Goal: Find contact information: Find contact information

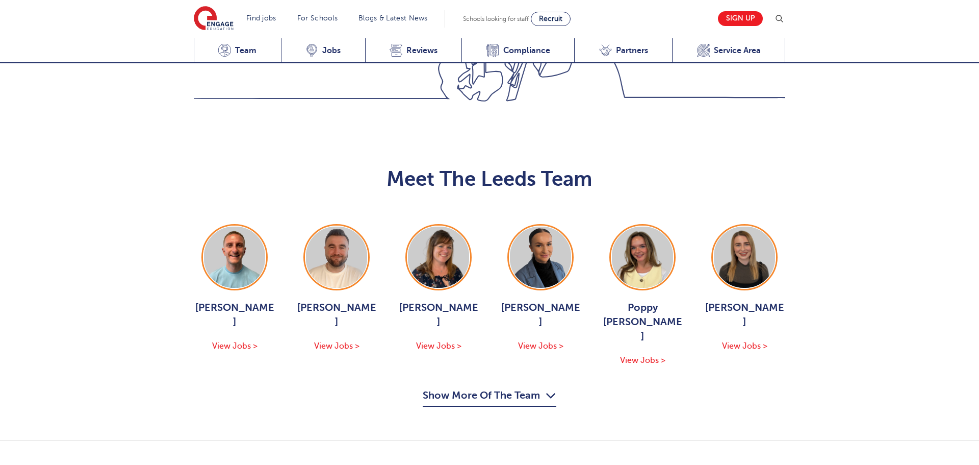
scroll to position [1099, 0]
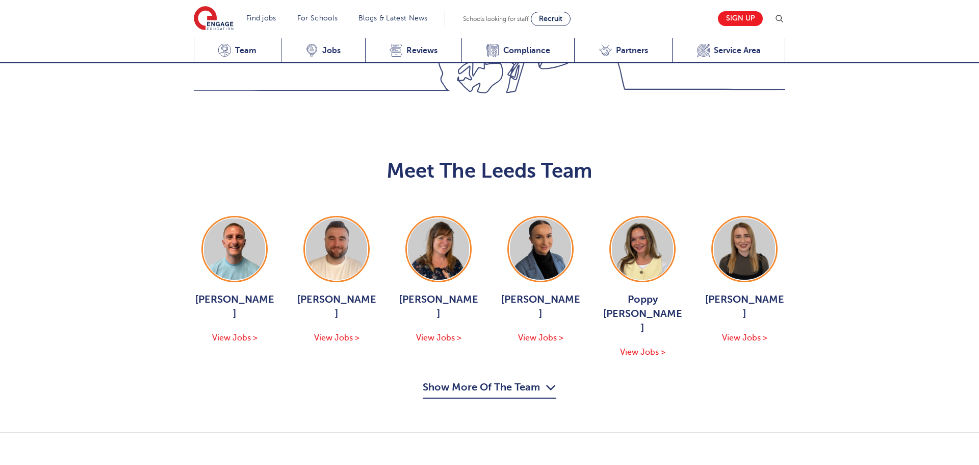
click at [506, 287] on div "Meet The Leeds Team George Dignam View Jobs > Chris Rushton View Jobs > Joanne …" at bounding box center [489, 273] width 979 height 320
click at [502, 379] on button "Show More Of The Team" at bounding box center [490, 388] width 134 height 19
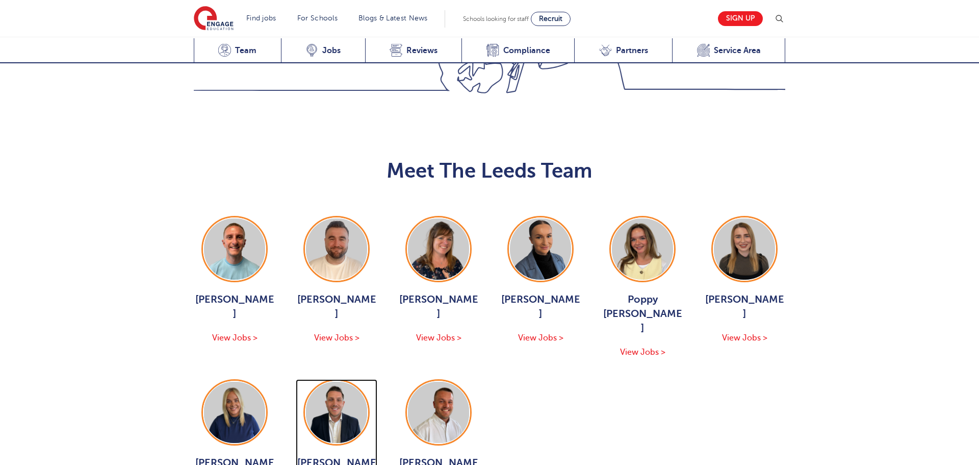
click at [339, 455] on span "Declan Goodman" at bounding box center [337, 469] width 82 height 29
click at [254, 455] on span "Hannah Day" at bounding box center [235, 469] width 82 height 29
click at [434, 455] on span "Liam Ffrench" at bounding box center [439, 469] width 82 height 29
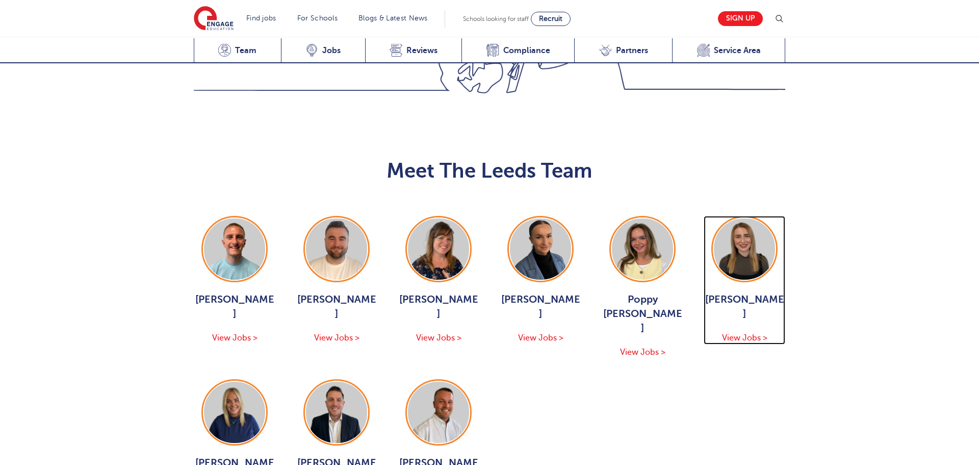
click at [718, 292] on span "Layla McCosker" at bounding box center [745, 306] width 82 height 29
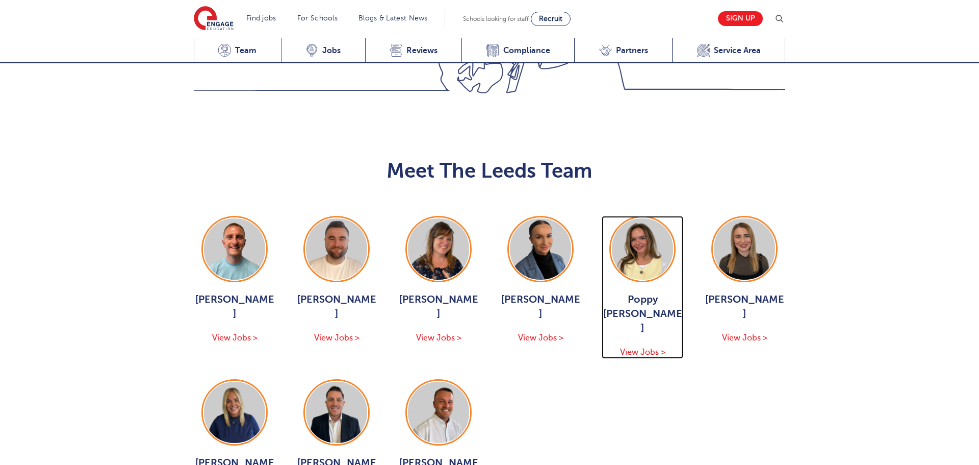
click at [634, 292] on span "Poppy Burnside" at bounding box center [643, 313] width 82 height 43
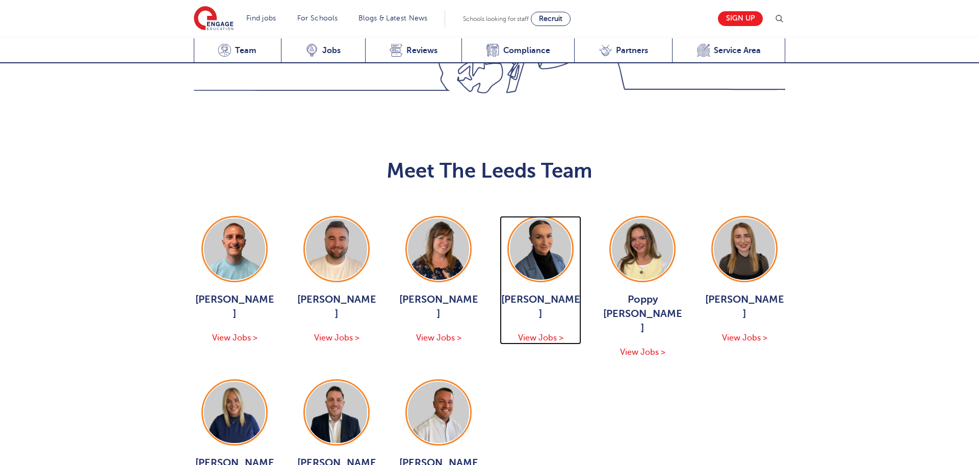
click at [531, 292] on span "Holly Johnson" at bounding box center [541, 306] width 82 height 29
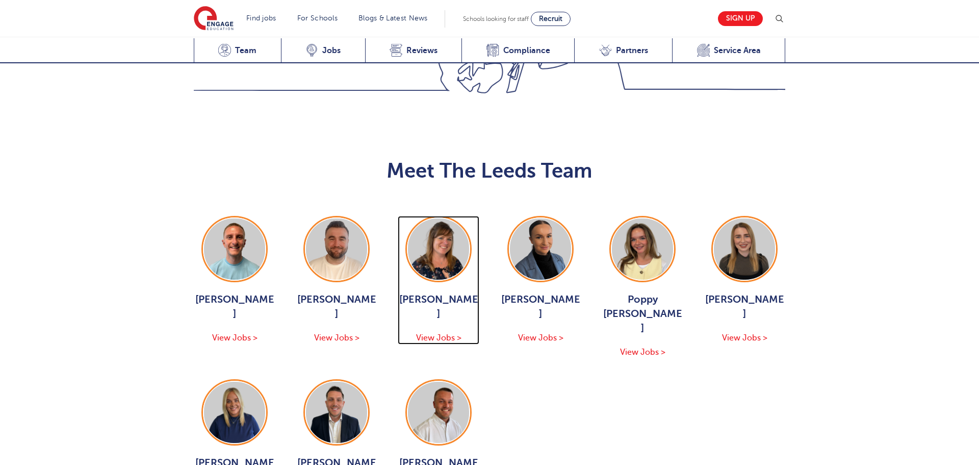
click at [439, 292] on span "Joanne Wright" at bounding box center [439, 306] width 82 height 29
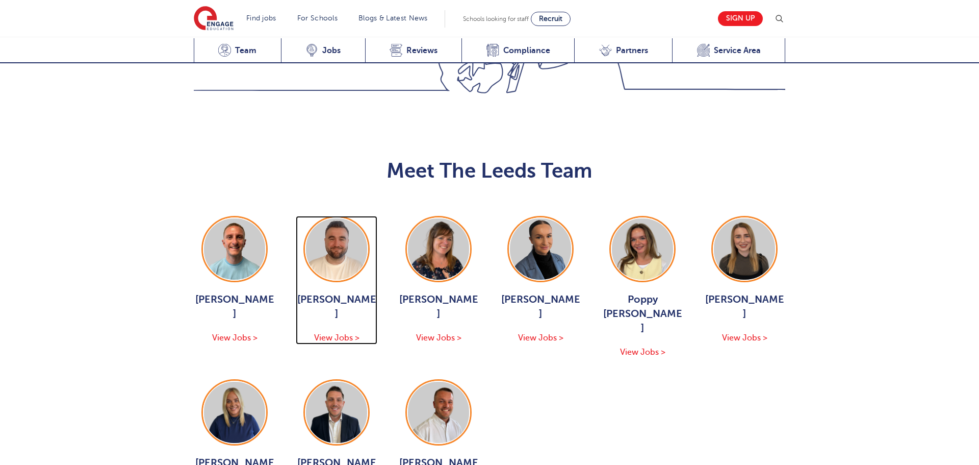
click at [337, 292] on span "Chris Rushton" at bounding box center [337, 306] width 82 height 29
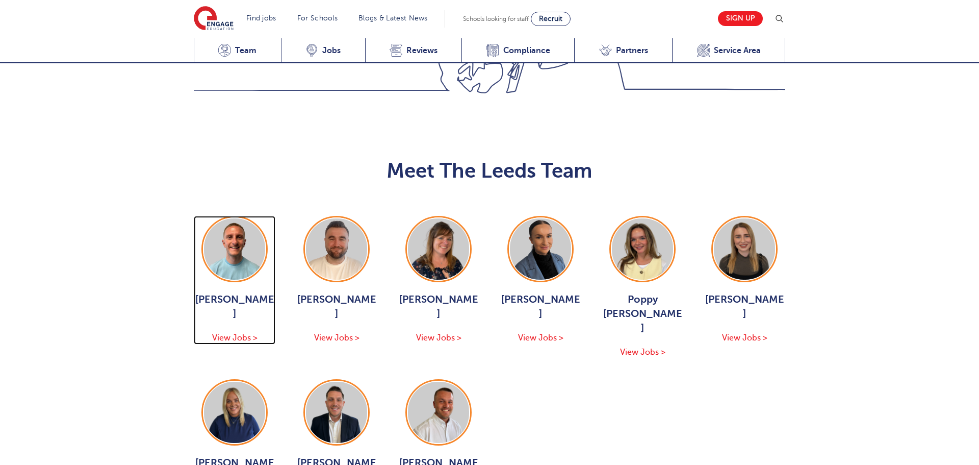
click at [245, 292] on span "[PERSON_NAME]" at bounding box center [235, 306] width 82 height 29
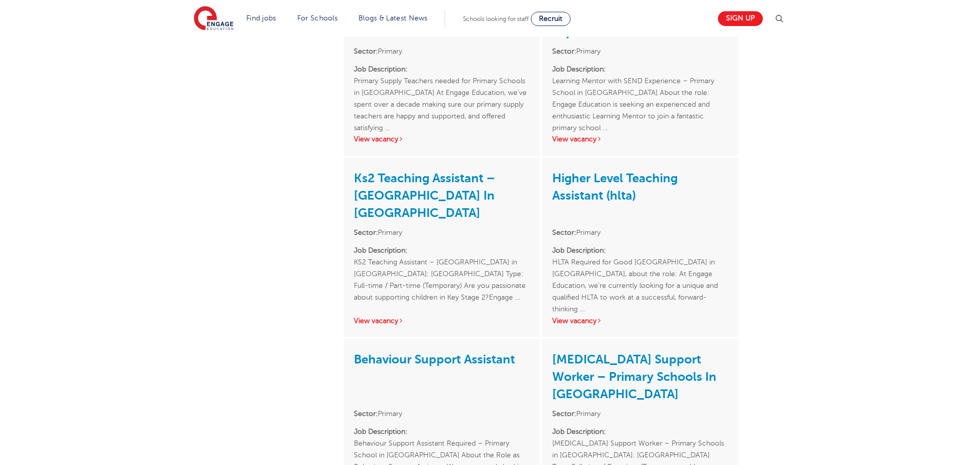
scroll to position [545, 0]
